Goal: Task Accomplishment & Management: Use online tool/utility

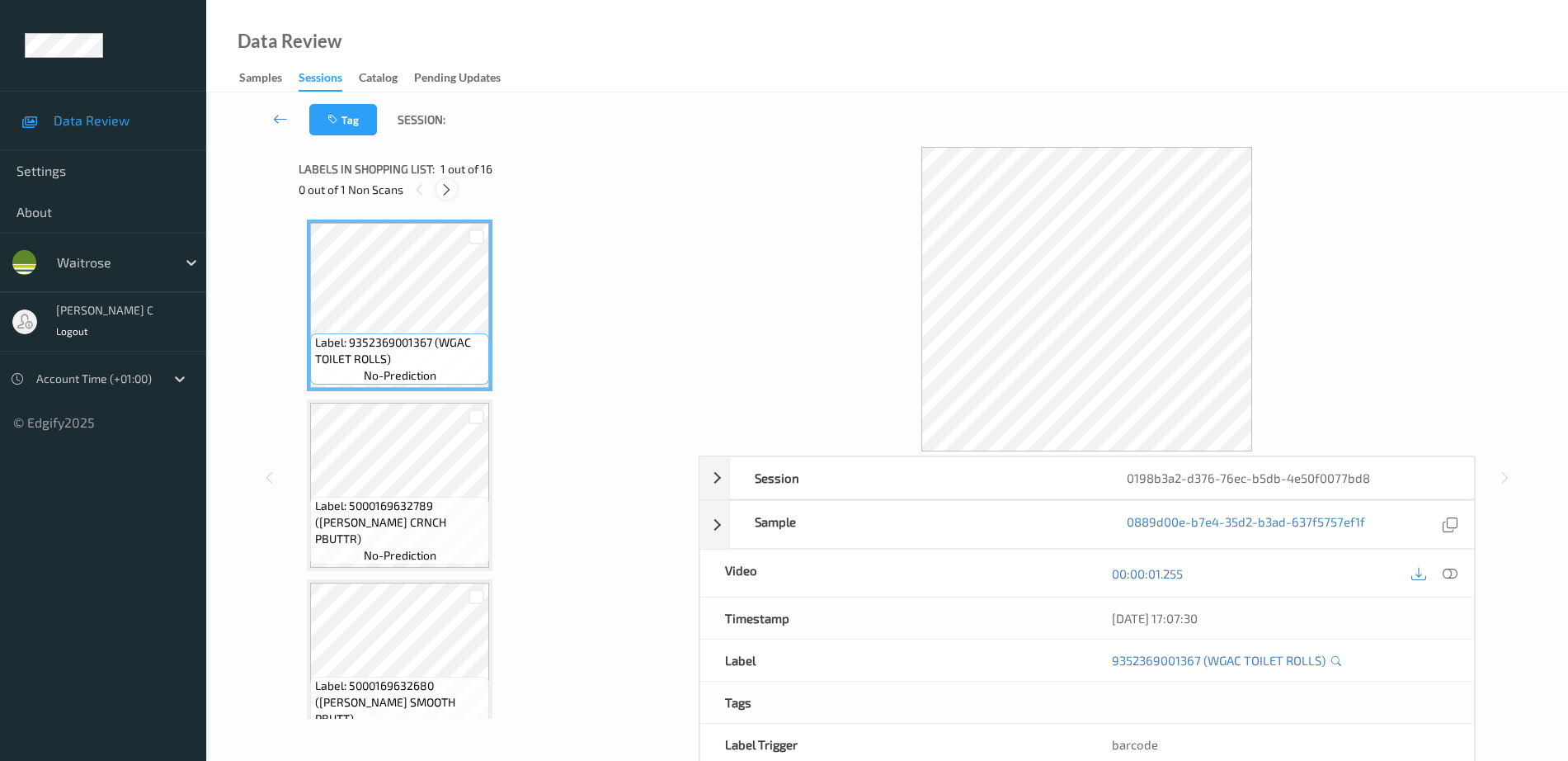
click at [449, 191] on icon at bounding box center [447, 190] width 14 height 15
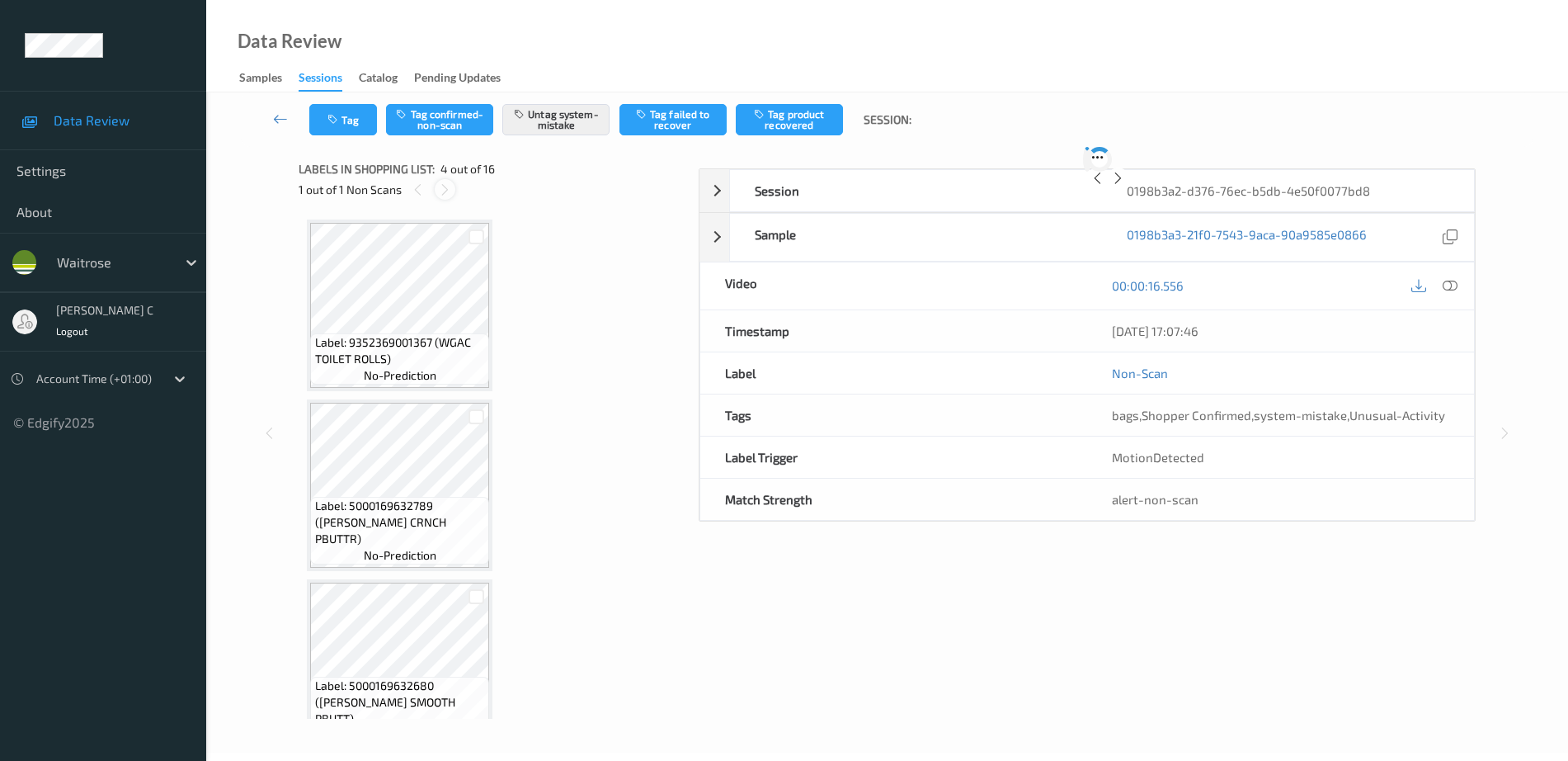
scroll to position [368, 0]
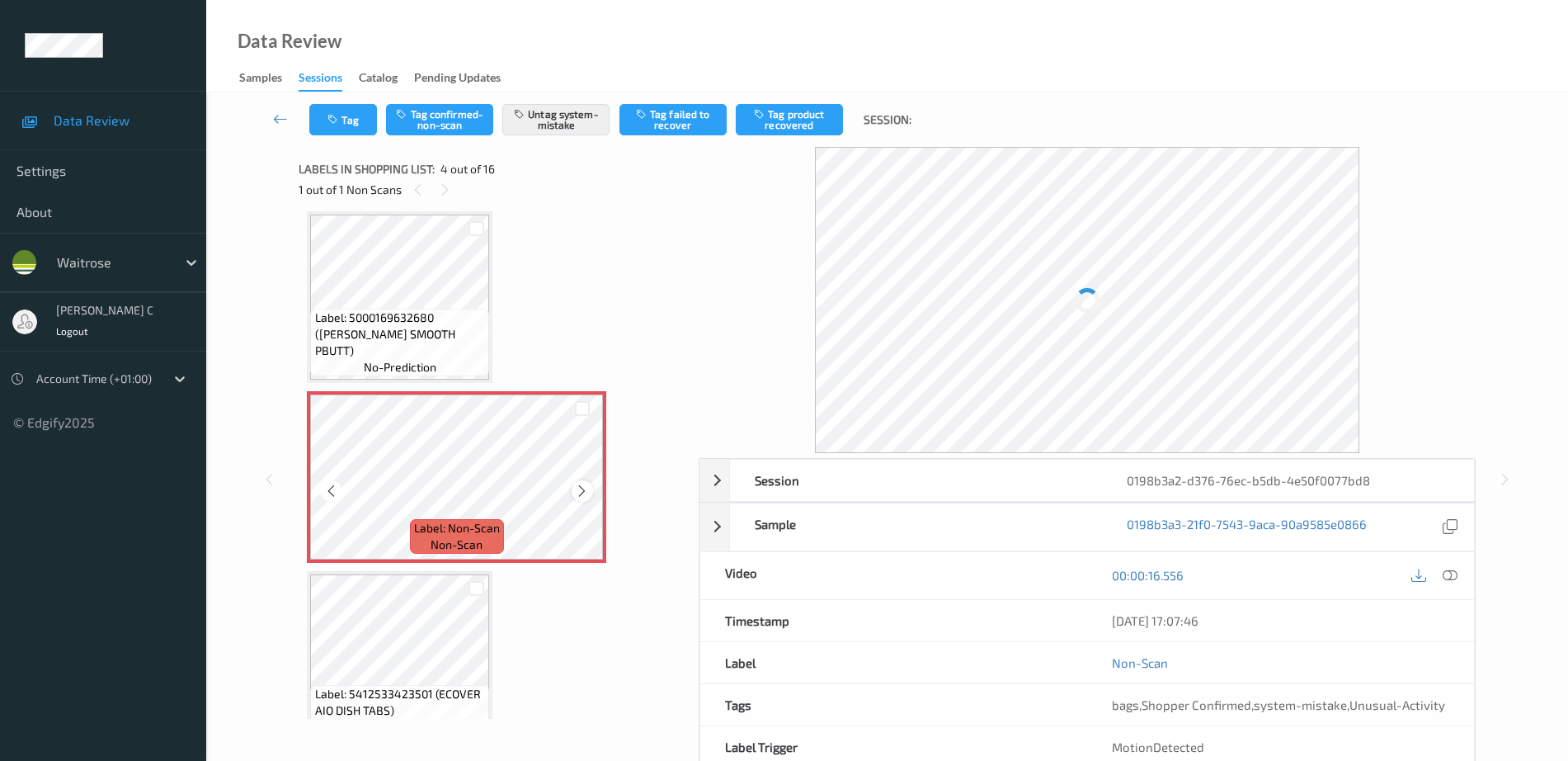
click at [577, 494] on icon at bounding box center [582, 491] width 14 height 15
click at [577, 494] on div at bounding box center [457, 477] width 294 height 165
click at [577, 496] on icon at bounding box center [582, 491] width 14 height 15
click at [519, 499] on div at bounding box center [457, 477] width 294 height 165
click at [381, 337] on span "Label: 5000169632680 ([PERSON_NAME] SMOOTH PBUTT)" at bounding box center [400, 334] width 171 height 49
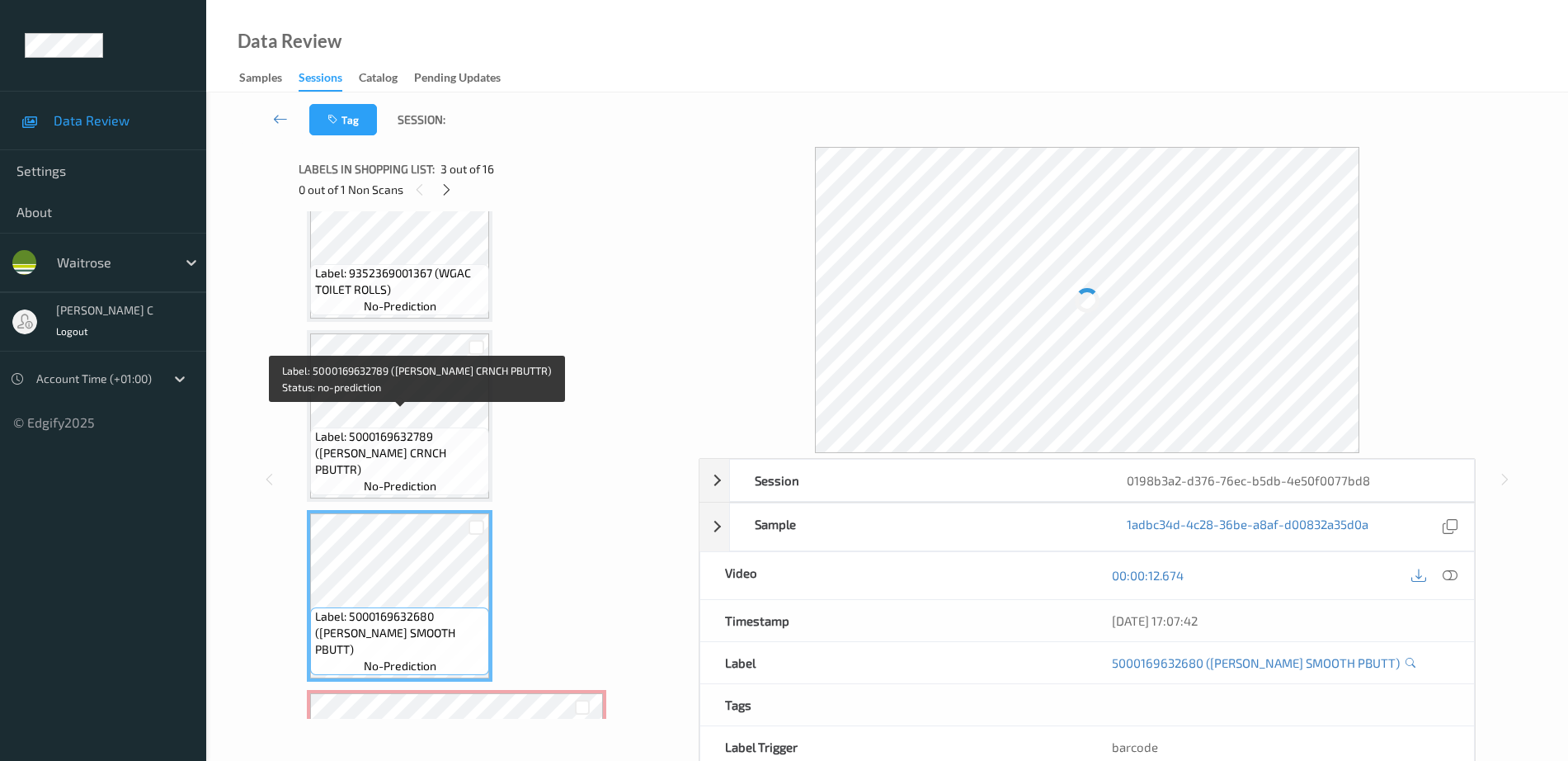
scroll to position [104, 0]
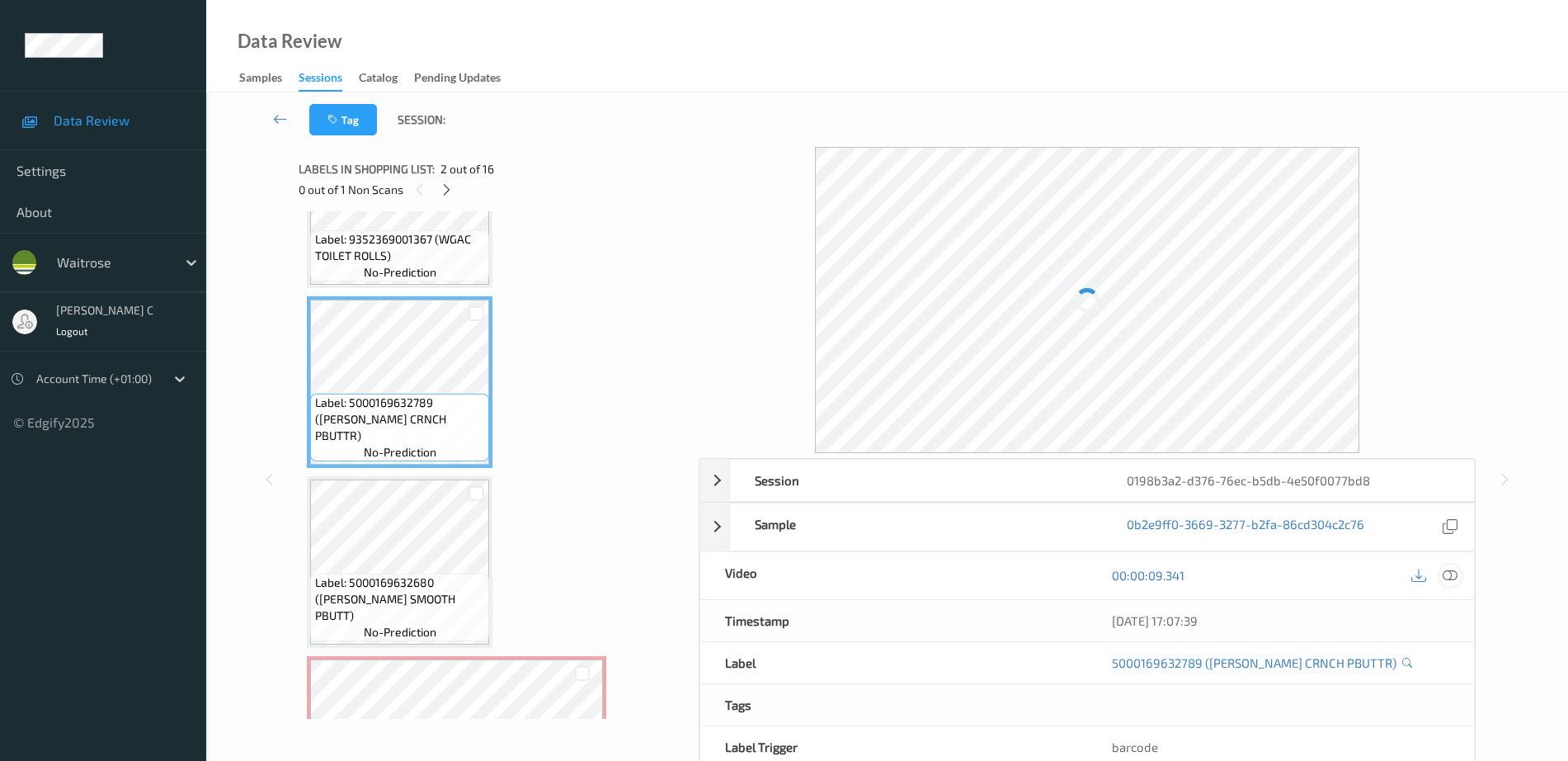
click at [1452, 578] on icon at bounding box center [1450, 575] width 15 height 15
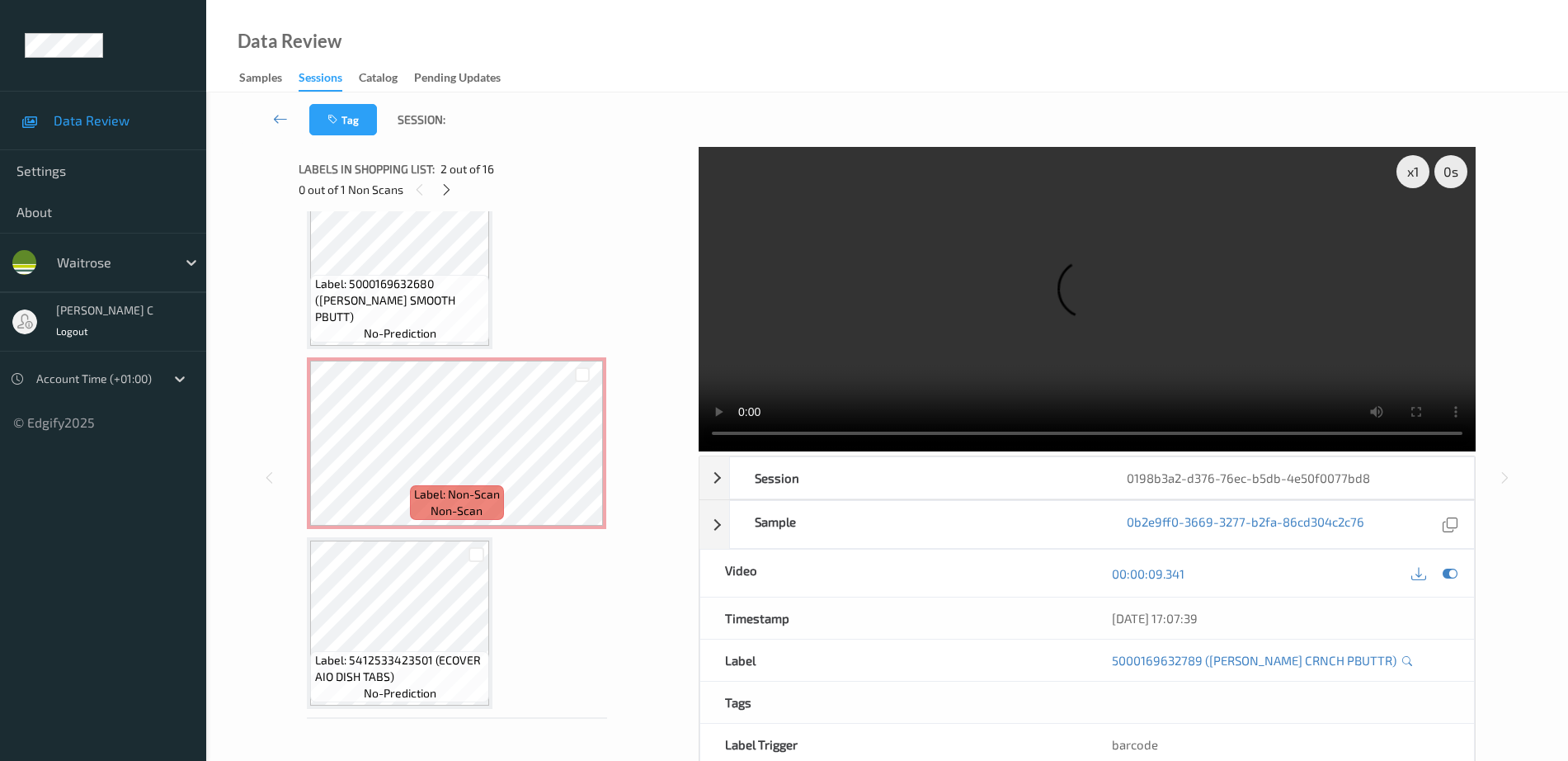
scroll to position [413, 0]
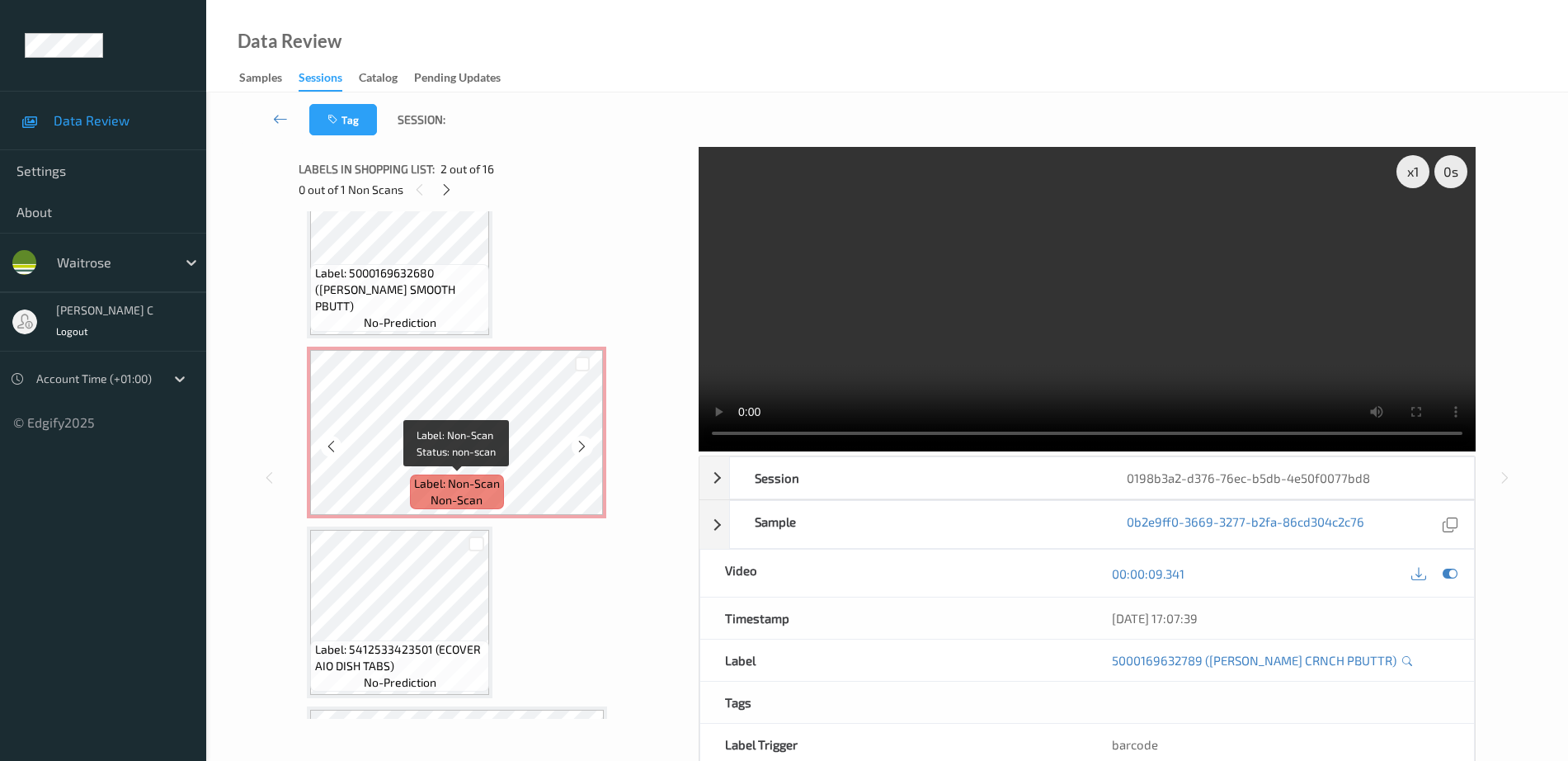
click at [463, 480] on span "Label: Non-Scan" at bounding box center [457, 484] width 86 height 17
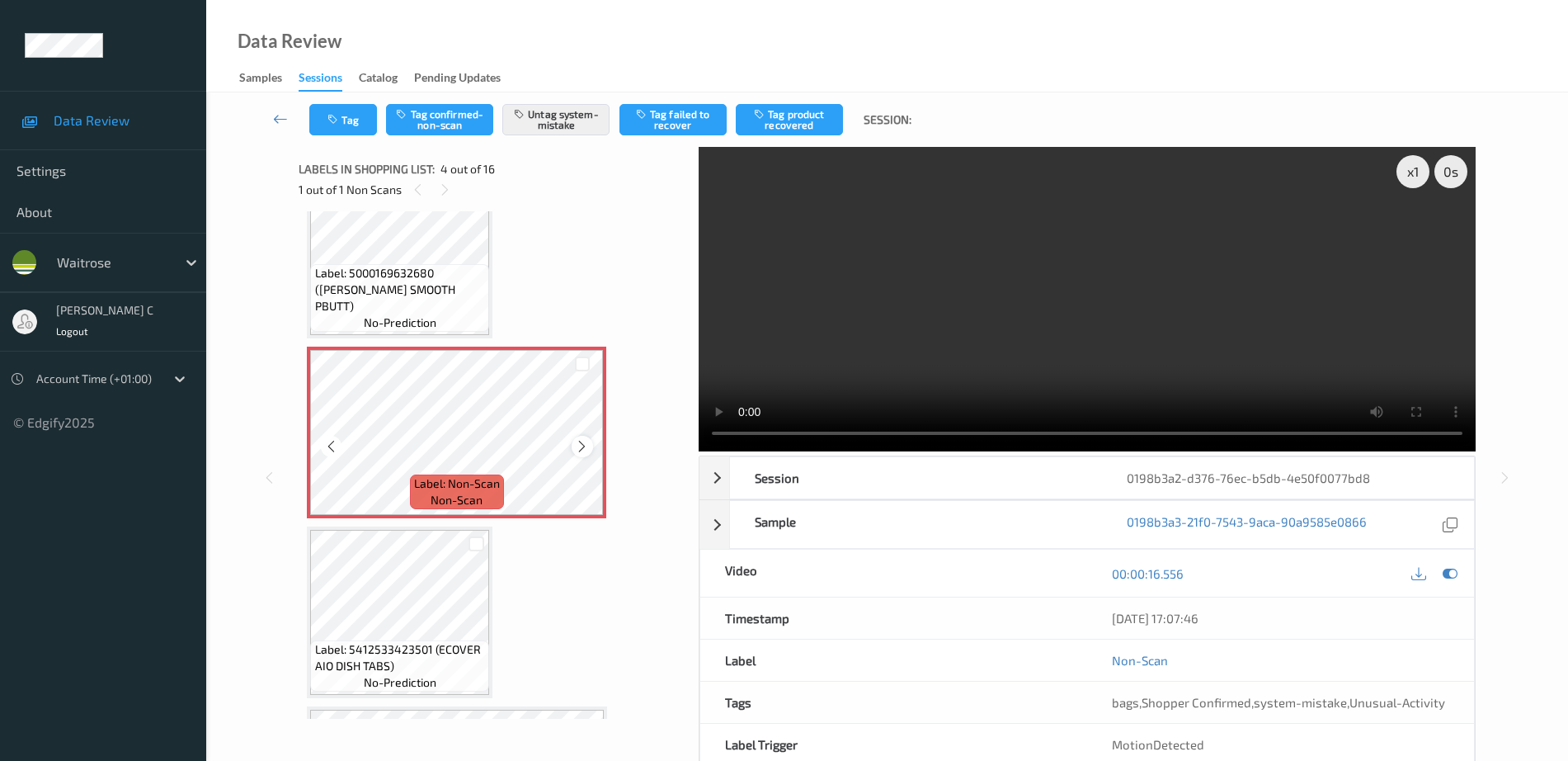
click at [576, 437] on div at bounding box center [583, 446] width 21 height 21
click at [583, 451] on icon at bounding box center [582, 446] width 14 height 15
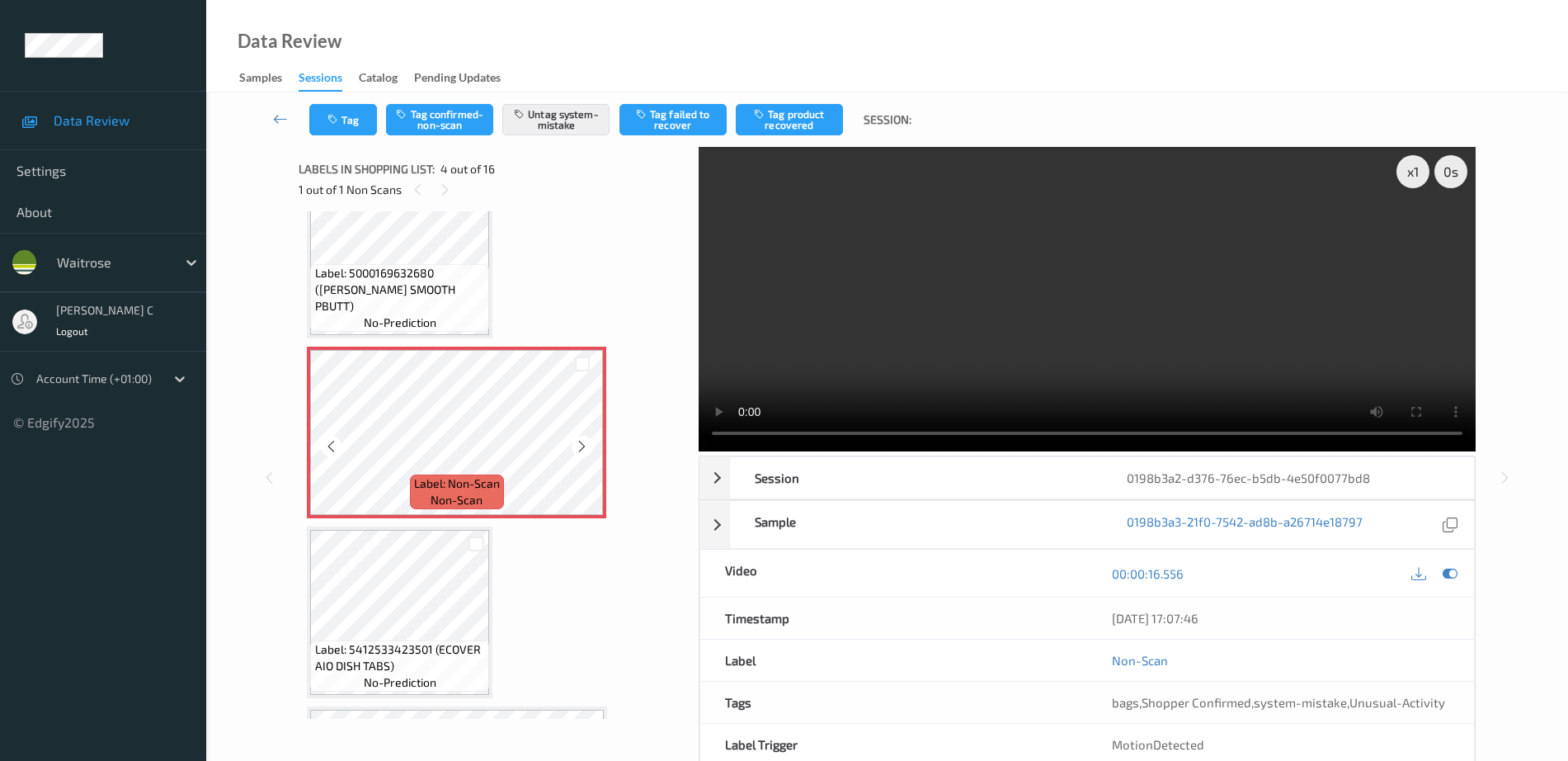
click at [583, 451] on icon at bounding box center [582, 446] width 14 height 15
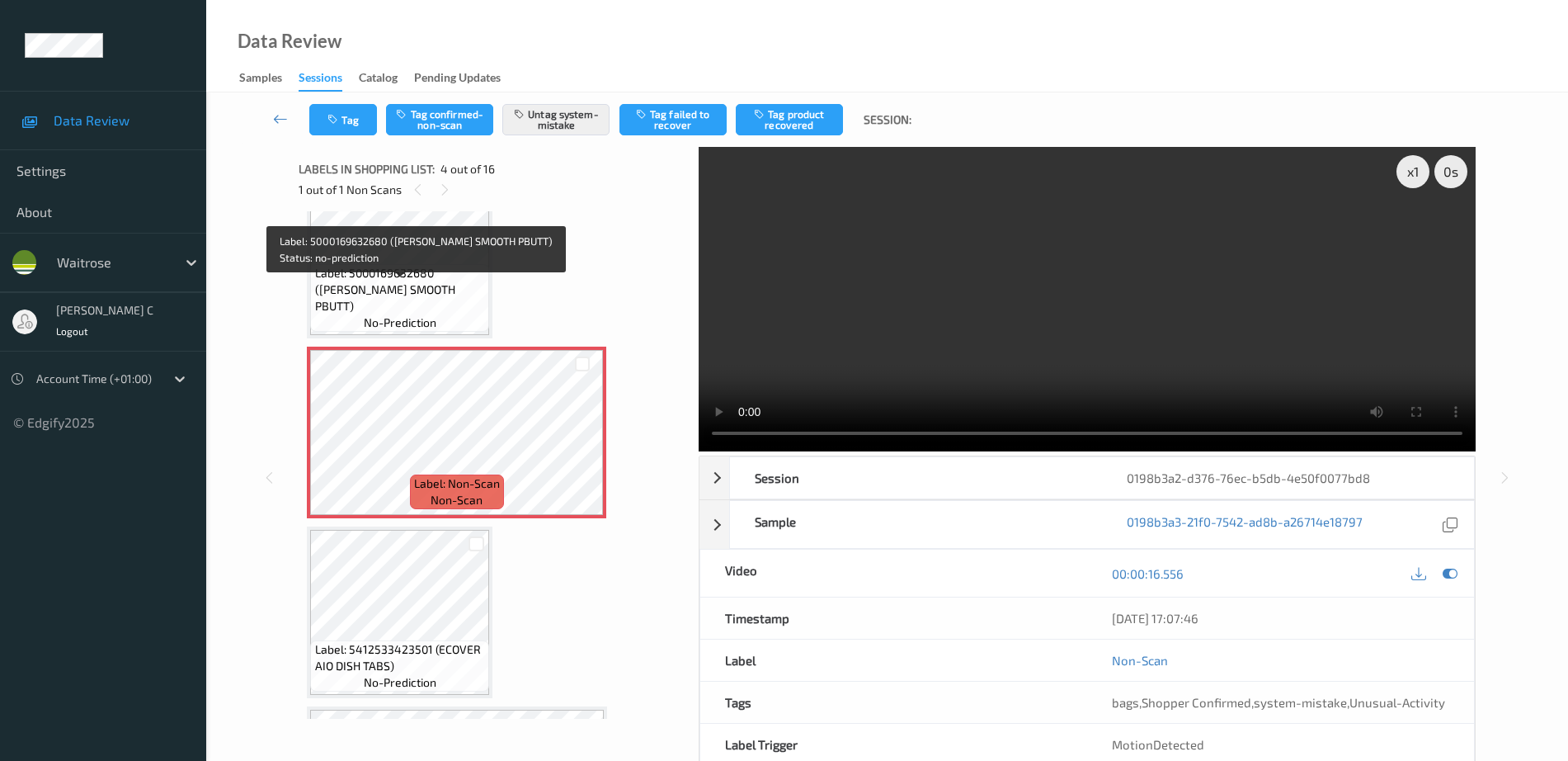
click at [442, 312] on span "Label: 5000169632680 ([PERSON_NAME] SMOOTH PBUTT)" at bounding box center [400, 290] width 171 height 49
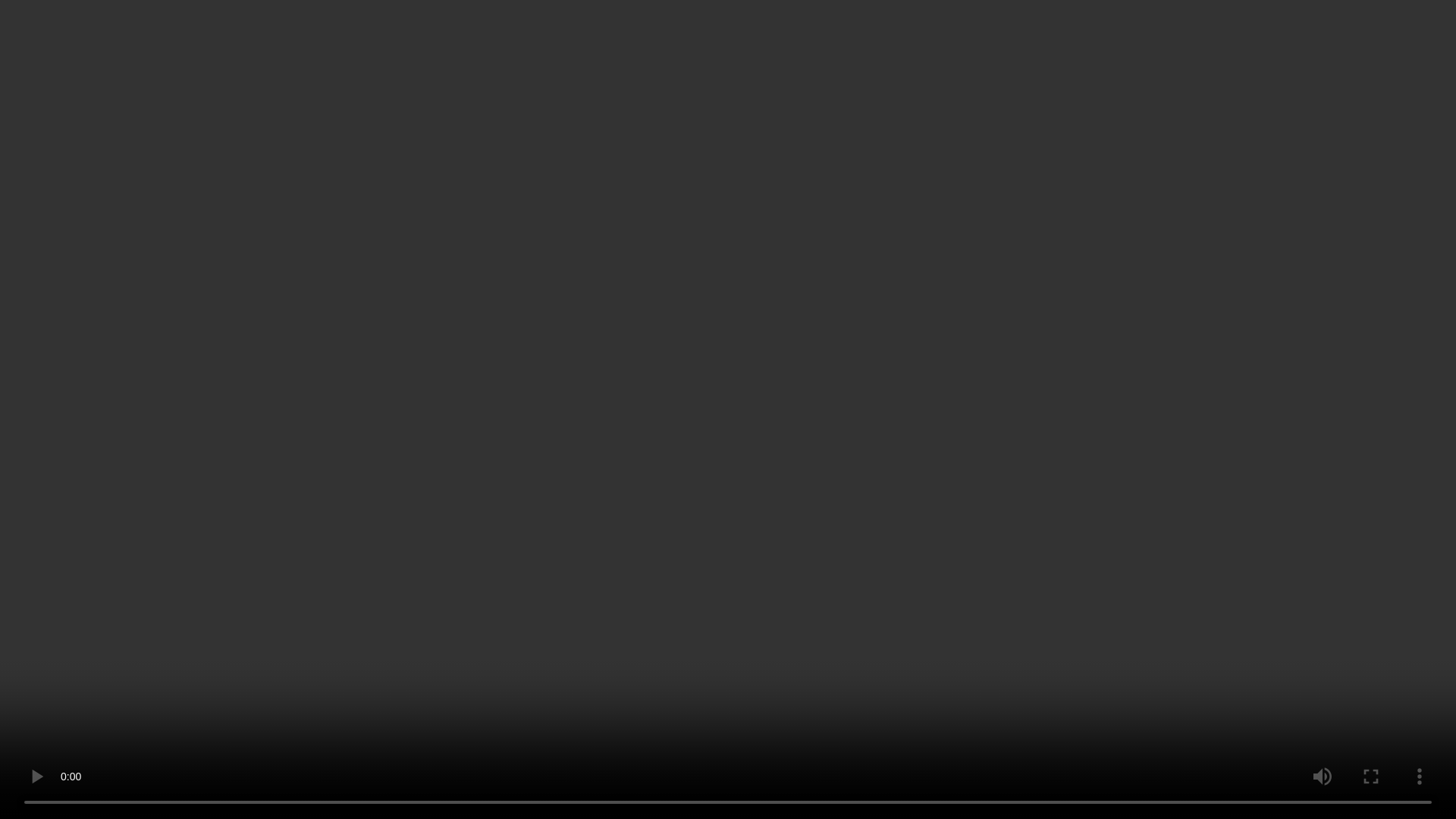
click at [755, 70] on video at bounding box center [728, 409] width 1456 height 819
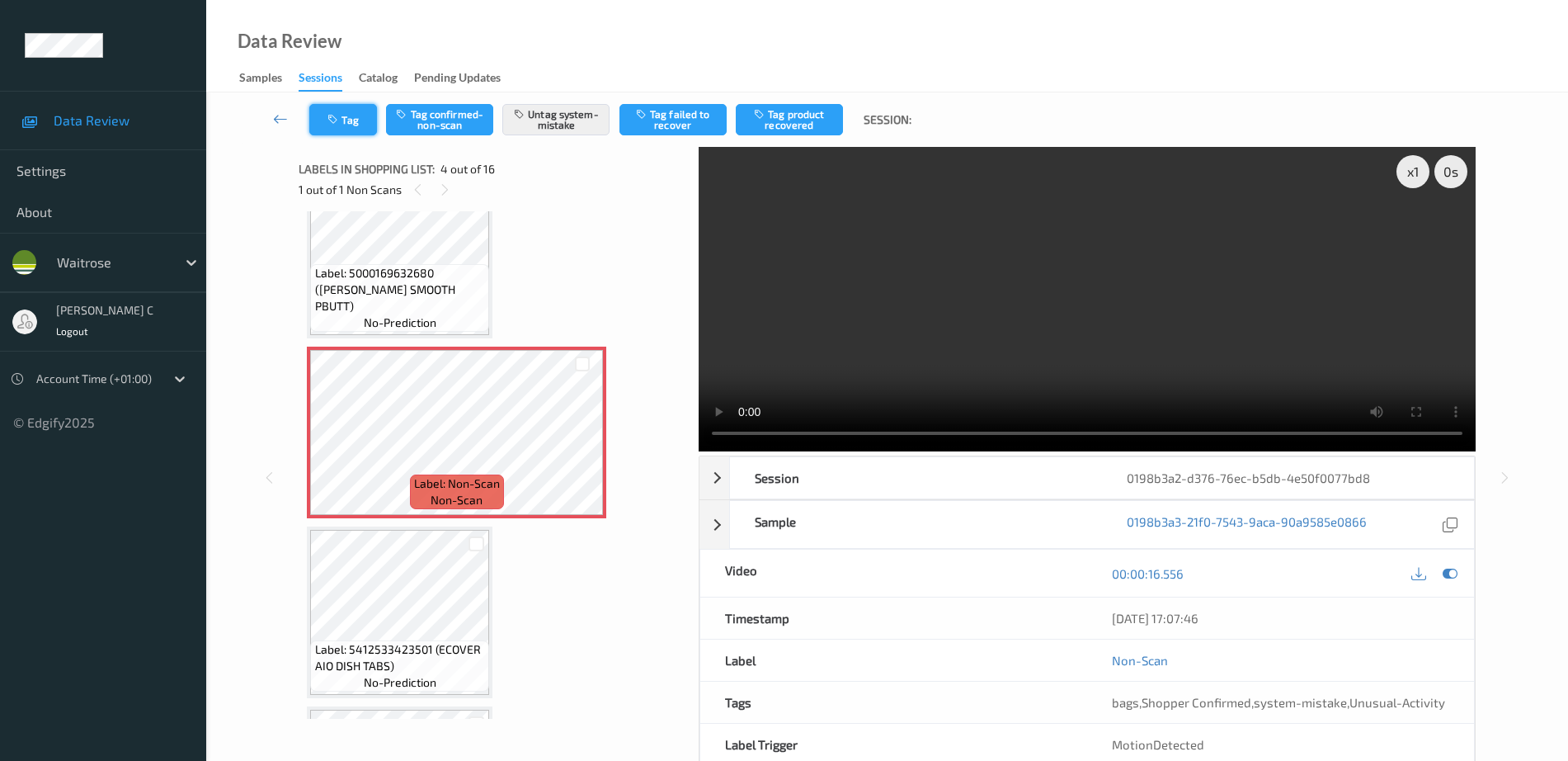
click at [341, 124] on icon "button" at bounding box center [334, 119] width 14 height 11
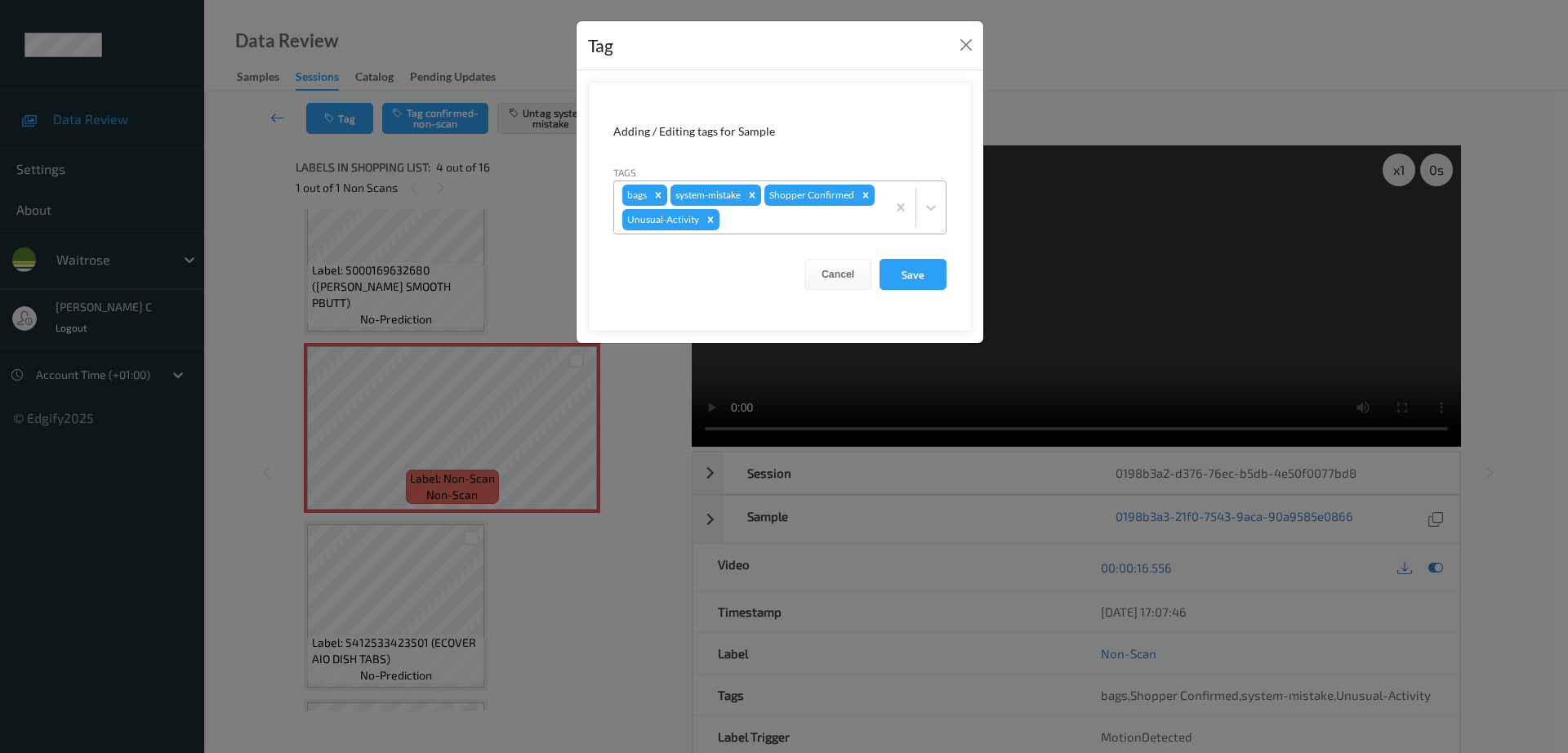
click at [760, 219] on div at bounding box center [800, 220] width 155 height 20
click at [969, 43] on button "Close" at bounding box center [966, 45] width 23 height 23
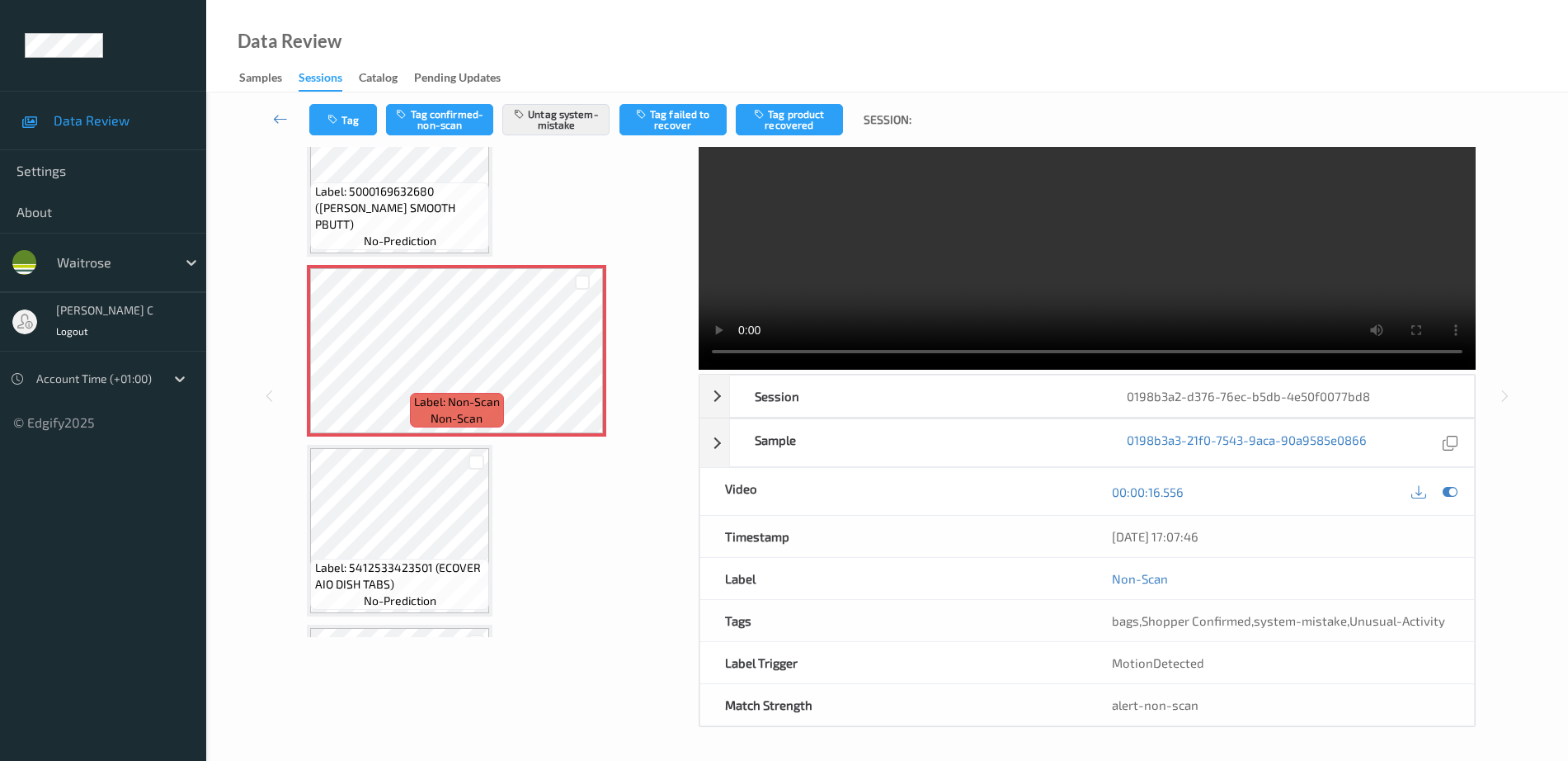
scroll to position [0, 0]
